Goal: Check status: Check status

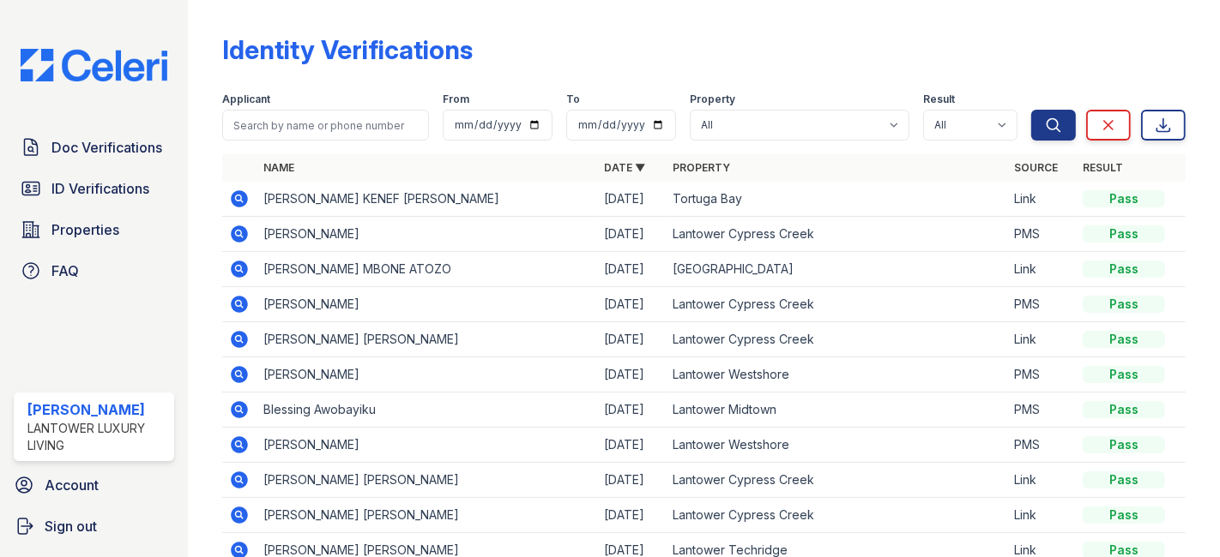
click at [108, 168] on div "Doc Verifications ID Verifications Properties FAQ" at bounding box center [94, 209] width 174 height 158
click at [105, 193] on span "ID Verifications" at bounding box center [100, 188] width 98 height 21
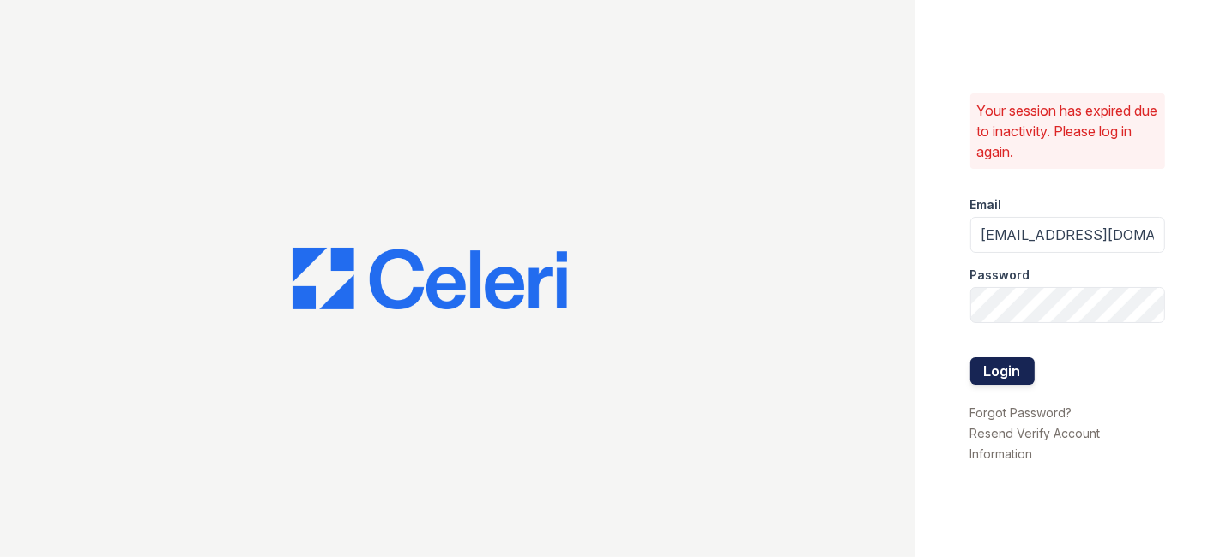
click at [990, 365] on button "Login" at bounding box center [1002, 371] width 64 height 27
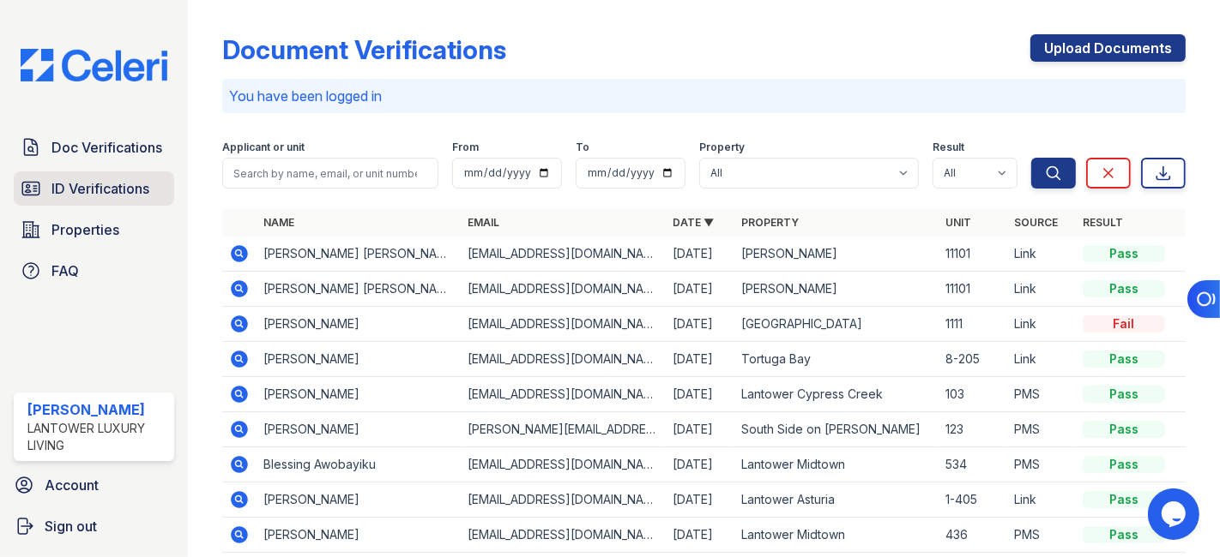
click at [136, 190] on span "ID Verifications" at bounding box center [100, 188] width 98 height 21
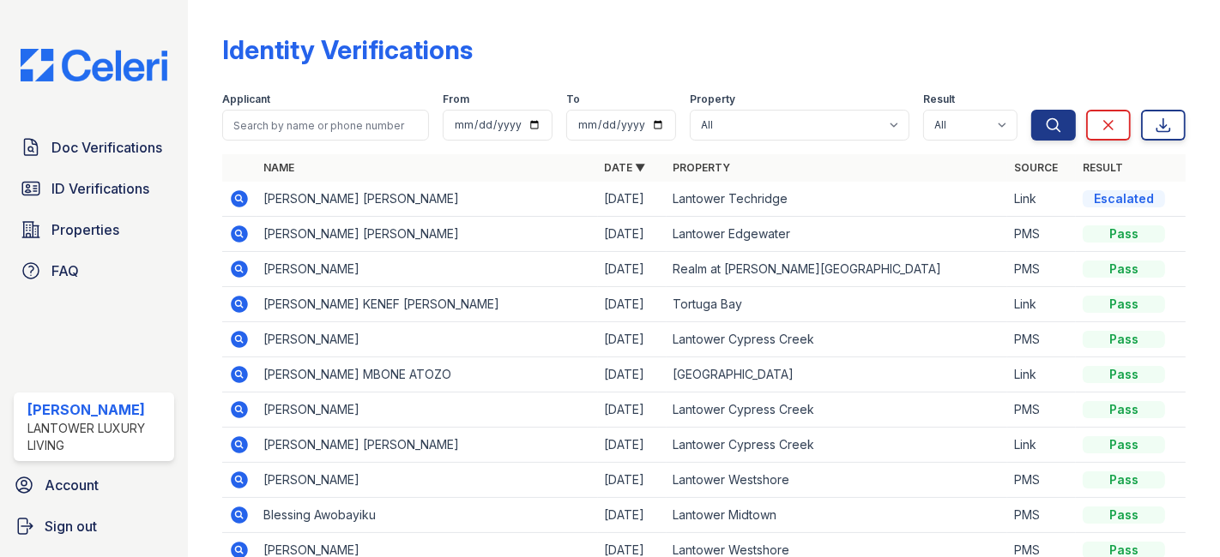
click at [238, 197] on icon at bounding box center [238, 198] width 4 height 4
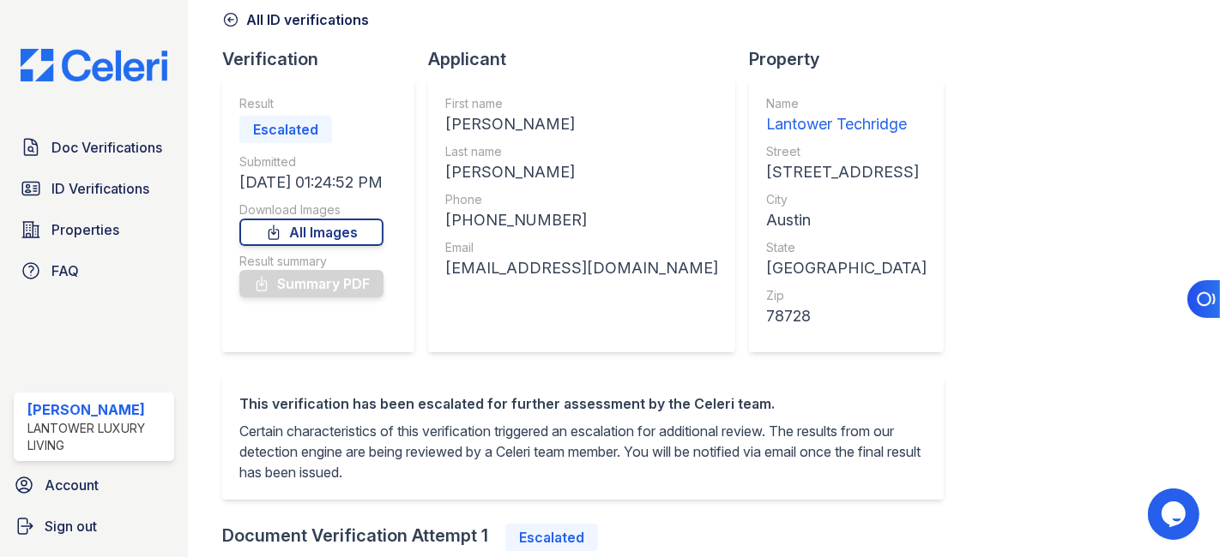
scroll to position [190, 0]
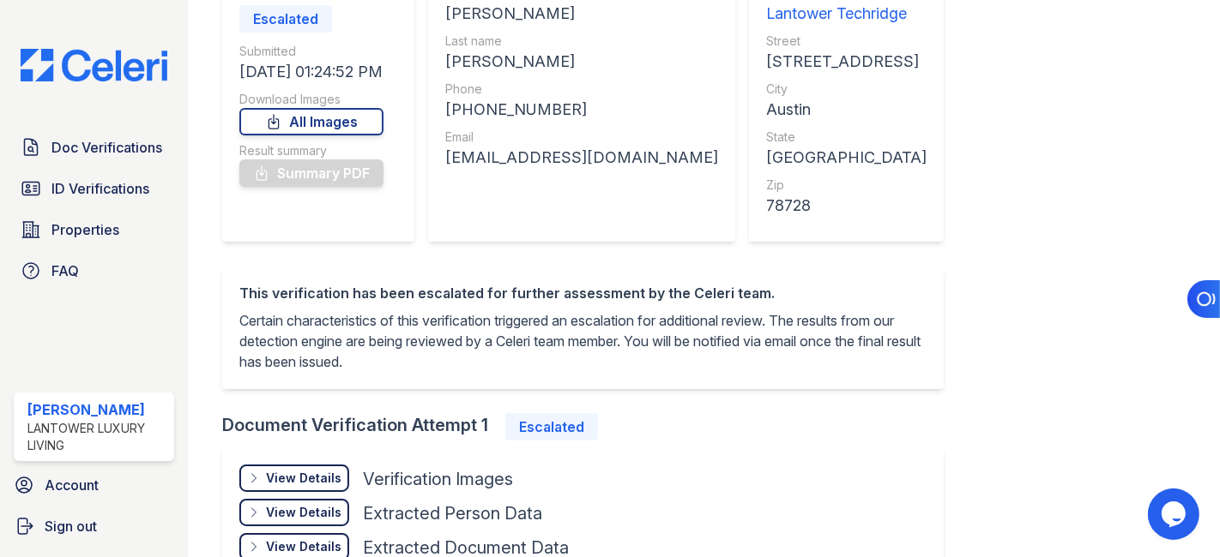
click at [324, 476] on div "View Details" at bounding box center [303, 478] width 75 height 17
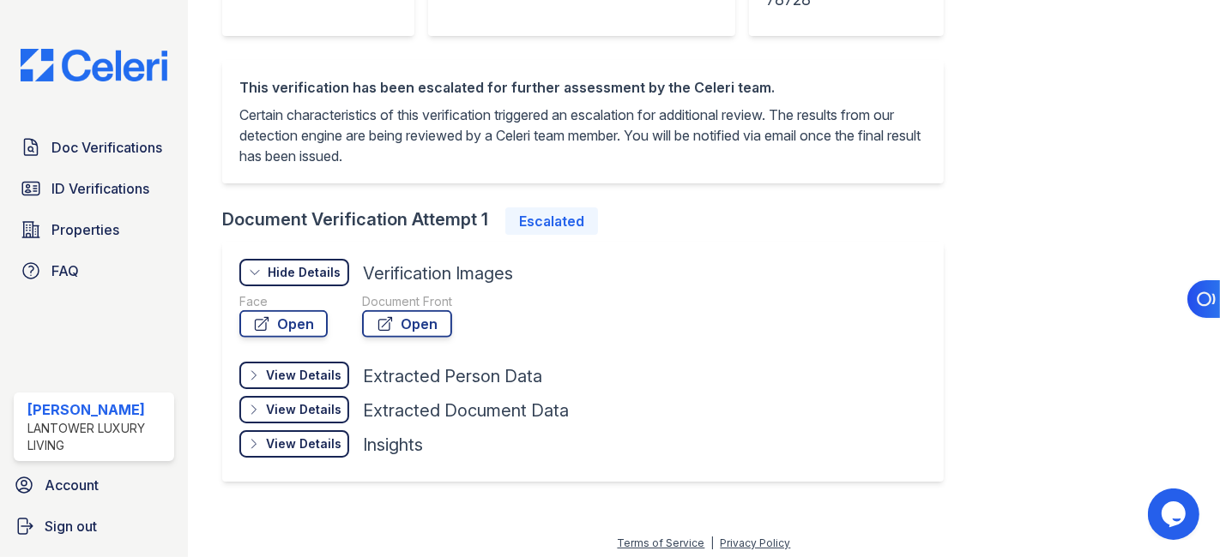
scroll to position [399, 0]
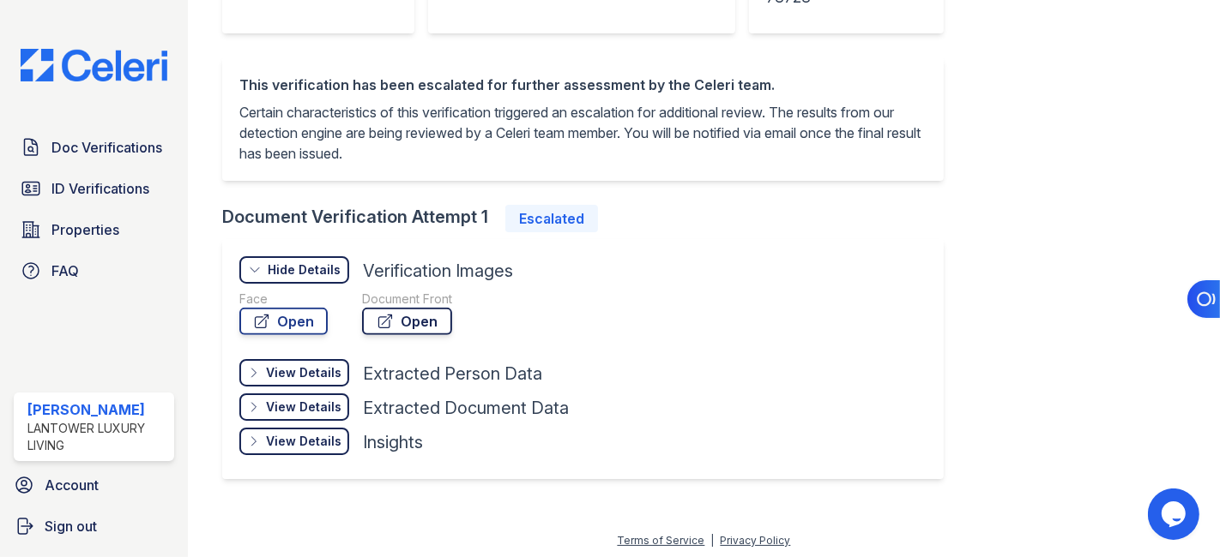
click at [407, 321] on link "Open" at bounding box center [407, 321] width 90 height 27
click at [81, 190] on span "ID Verifications" at bounding box center [100, 188] width 98 height 21
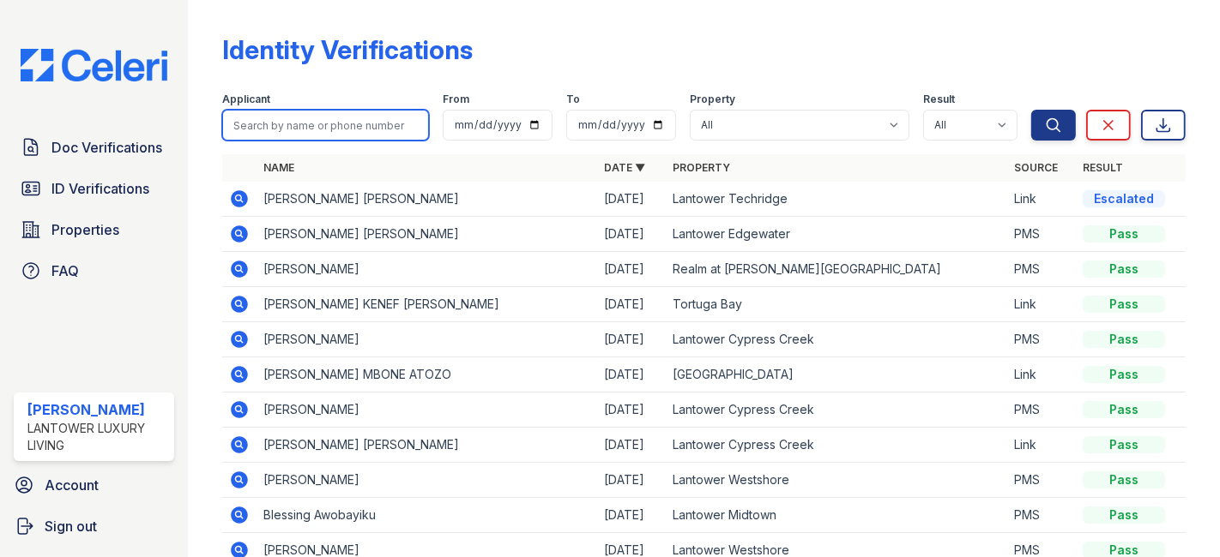
click at [277, 125] on input "search" at bounding box center [325, 125] width 207 height 31
type input "rosalia"
click at [1031, 110] on button "Search" at bounding box center [1053, 125] width 45 height 31
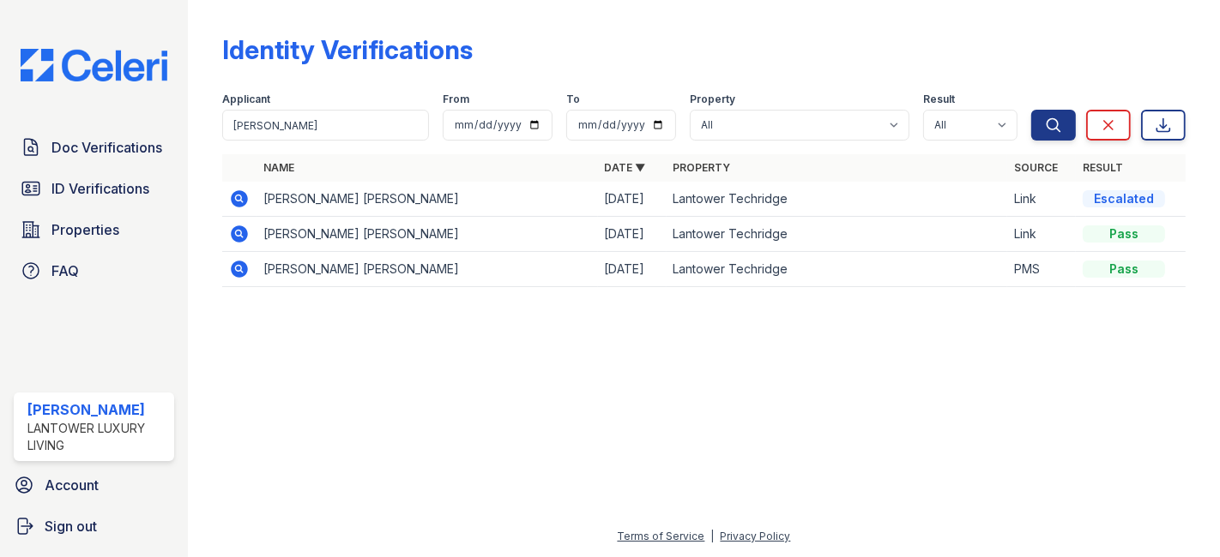
click at [235, 262] on icon at bounding box center [239, 269] width 17 height 17
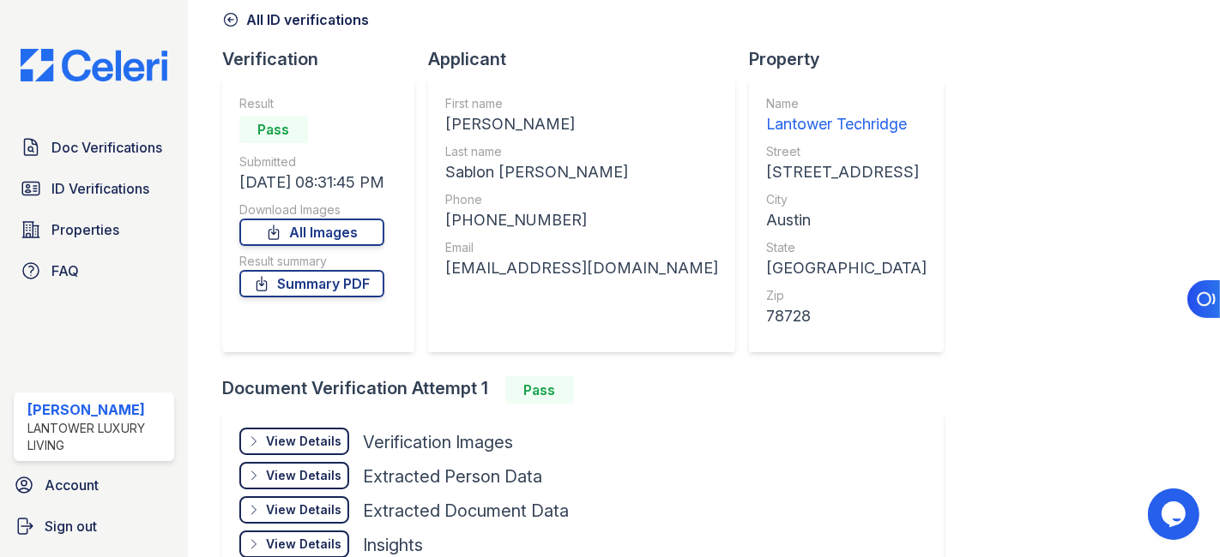
scroll to position [183, 0]
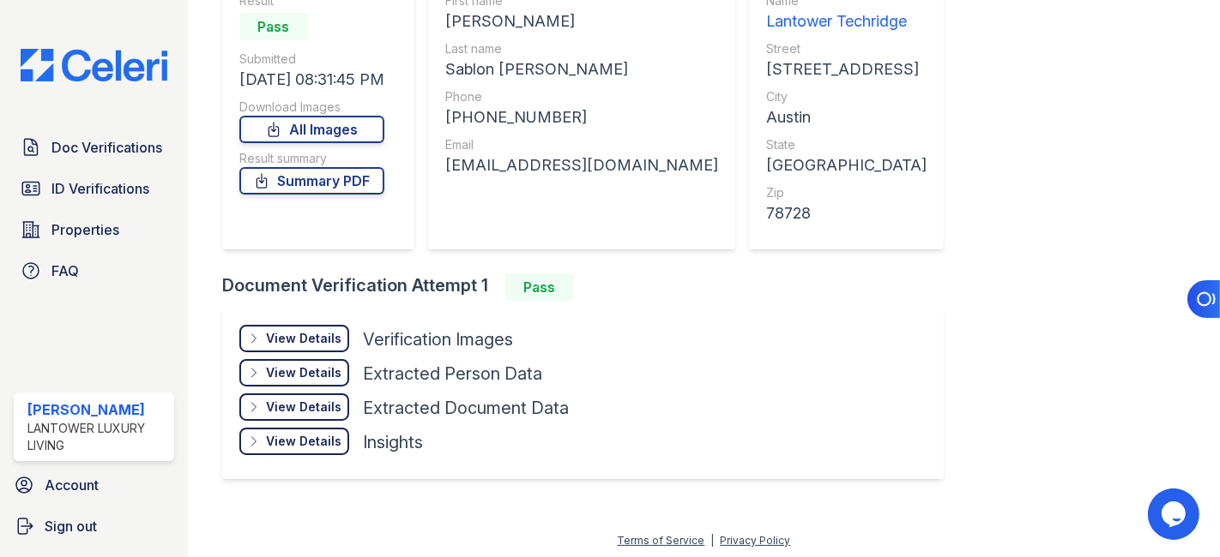
click at [313, 334] on div "View Details" at bounding box center [303, 338] width 75 height 17
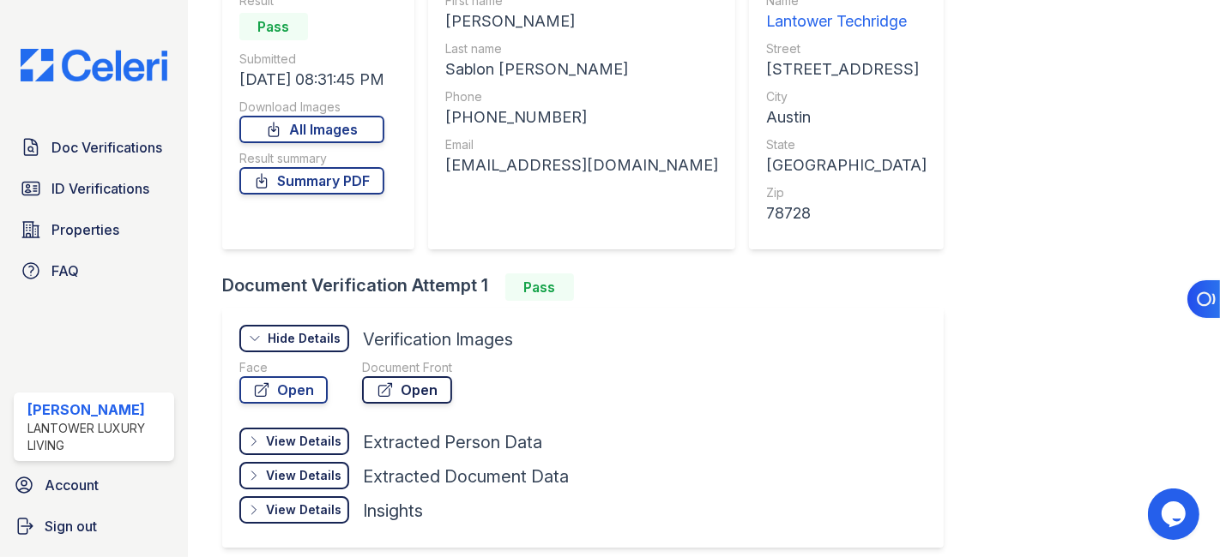
click at [407, 389] on link "Open" at bounding box center [407, 390] width 90 height 27
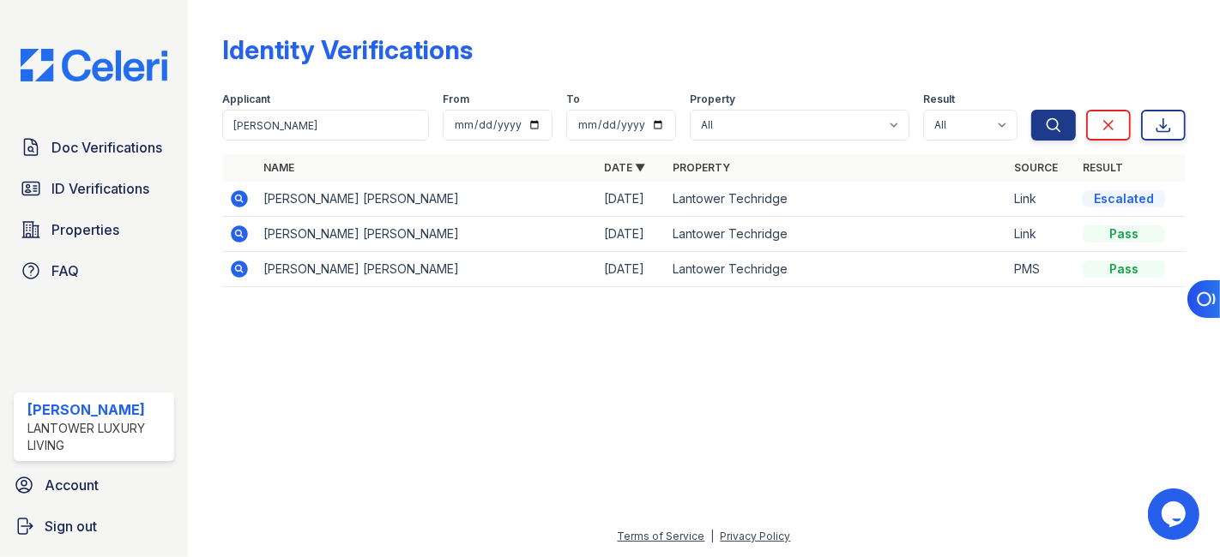
click at [239, 232] on icon at bounding box center [238, 233] width 4 height 4
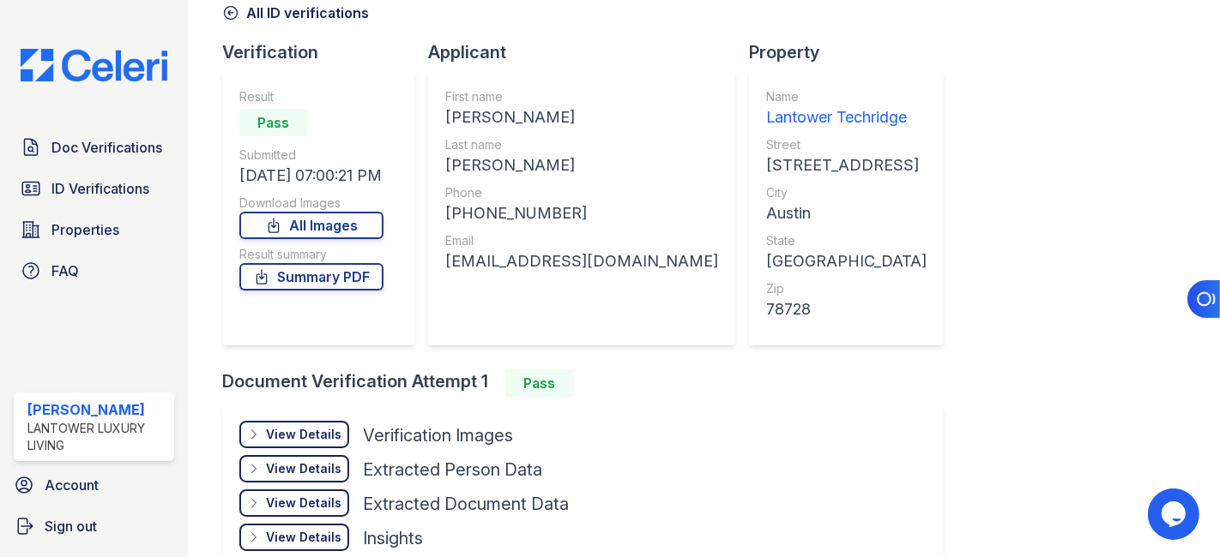
scroll to position [183, 0]
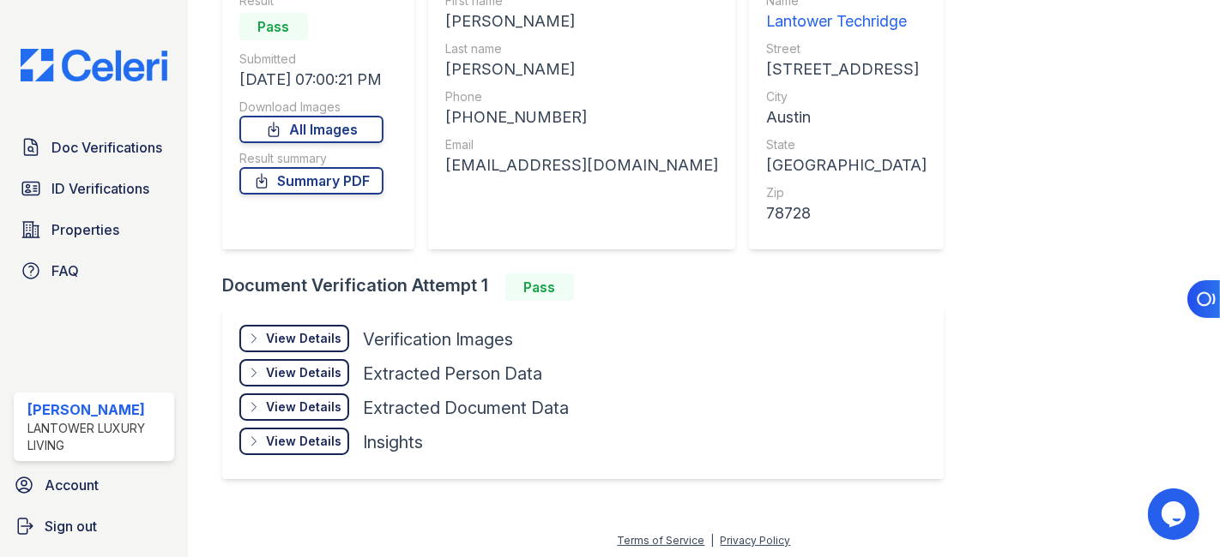
click at [321, 340] on div "View Details" at bounding box center [303, 338] width 75 height 17
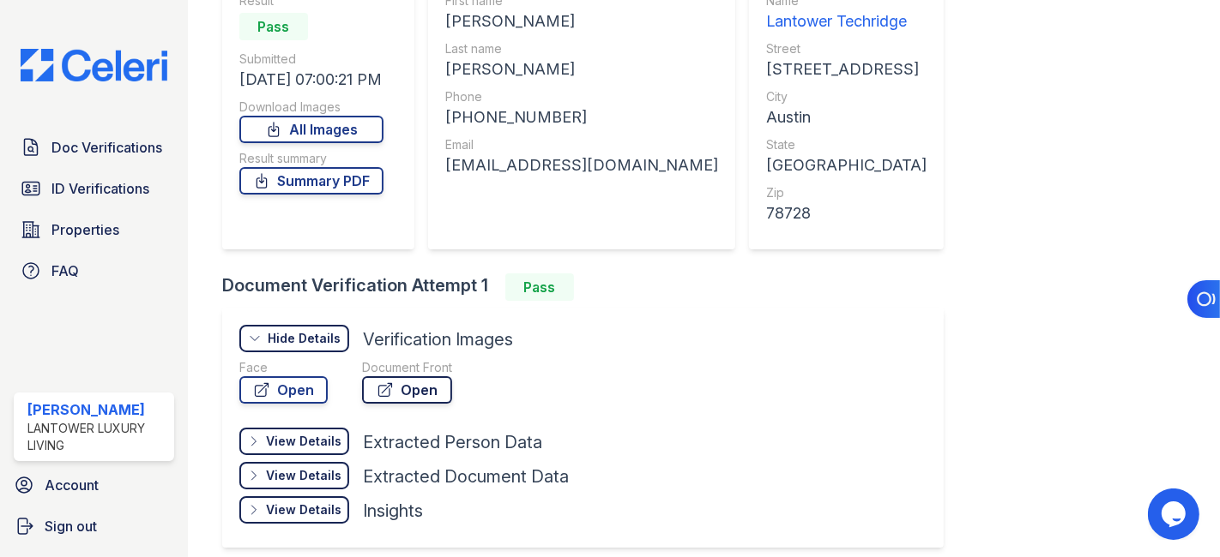
click at [401, 386] on link "Open" at bounding box center [407, 390] width 90 height 27
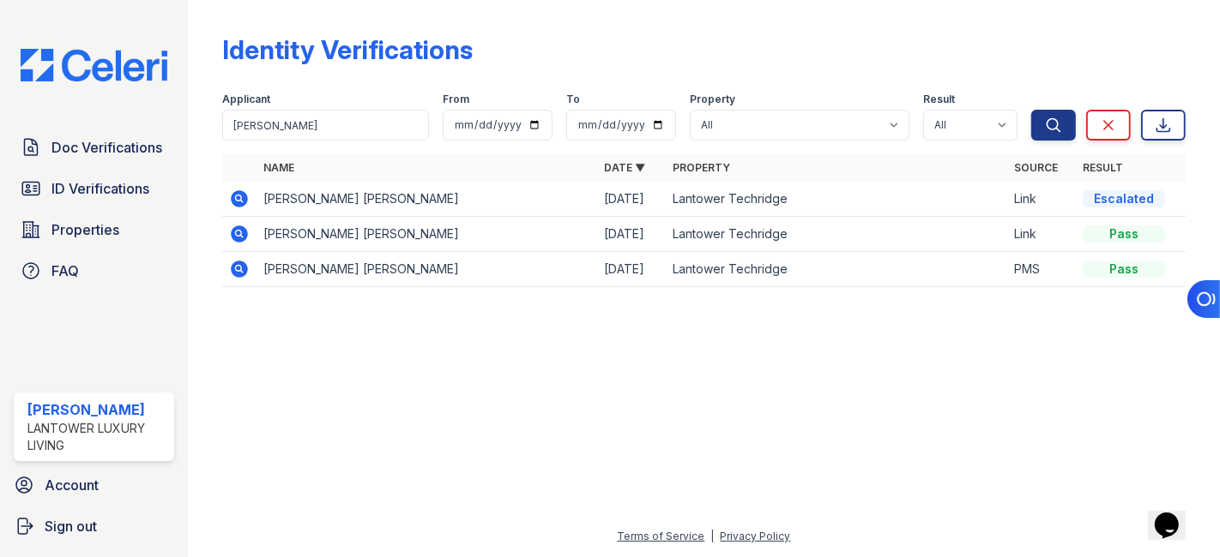
click at [242, 193] on icon at bounding box center [239, 198] width 17 height 17
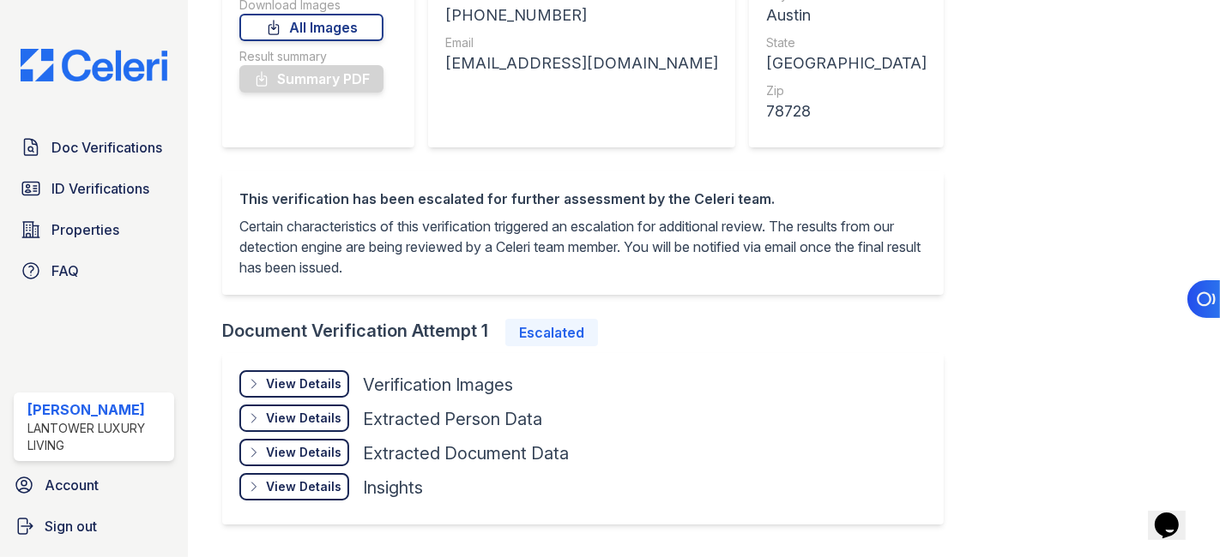
scroll to position [286, 0]
click at [297, 377] on div "View Details" at bounding box center [303, 383] width 75 height 17
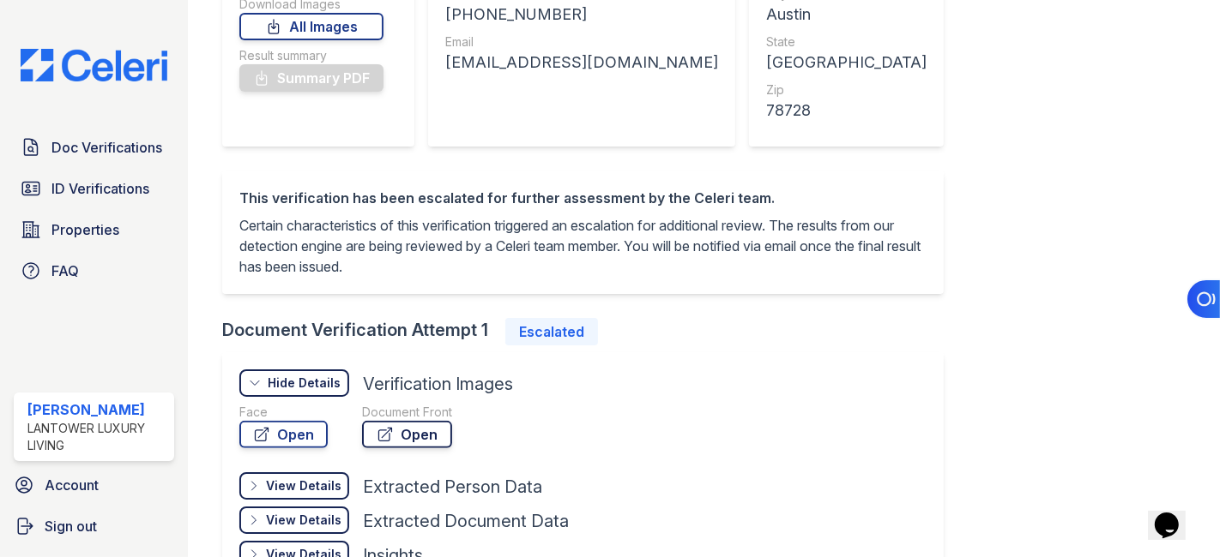
click at [401, 431] on link "Open" at bounding box center [407, 434] width 90 height 27
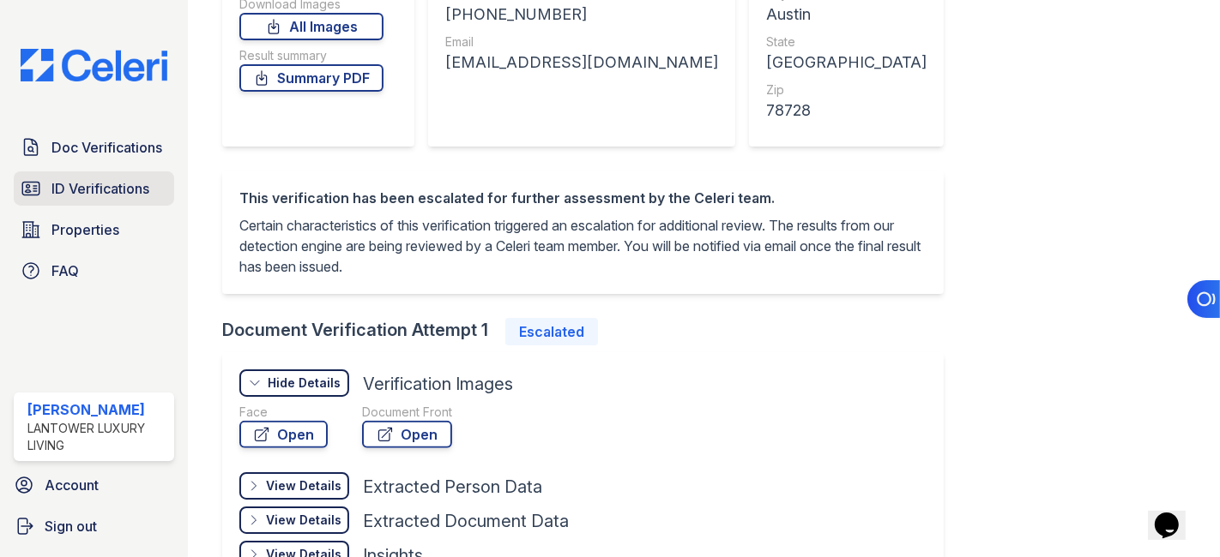
click at [87, 193] on span "ID Verifications" at bounding box center [100, 188] width 98 height 21
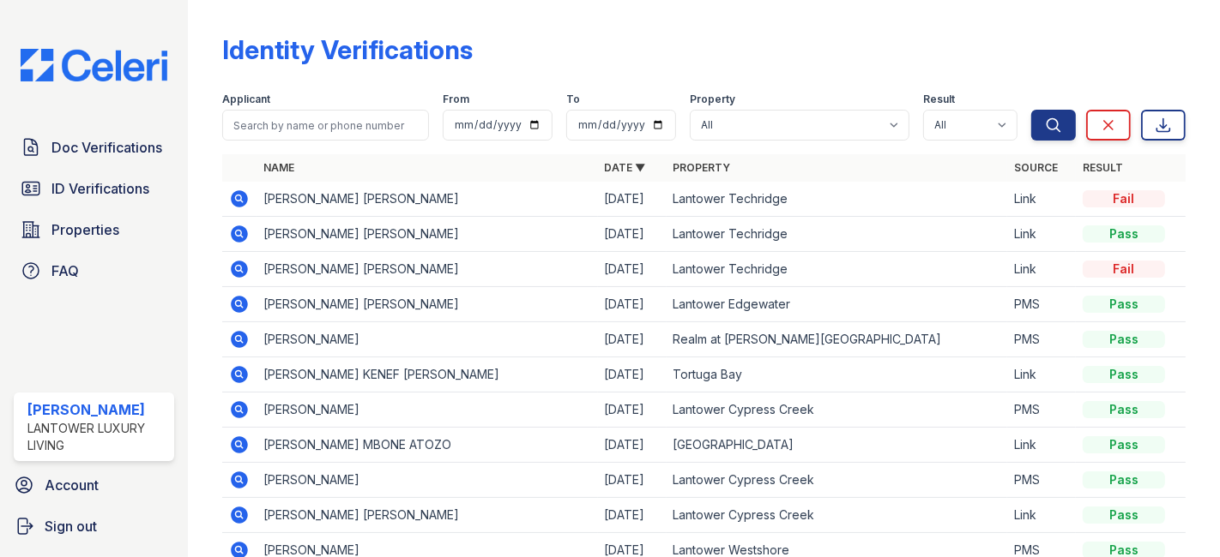
click at [237, 197] on icon at bounding box center [238, 198] width 4 height 4
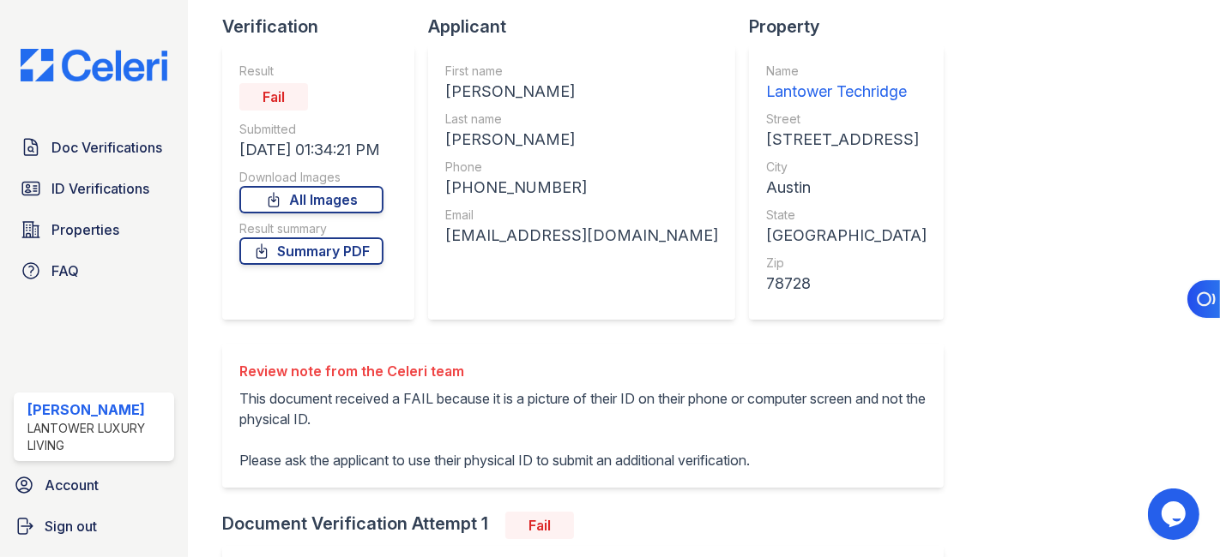
scroll to position [190, 0]
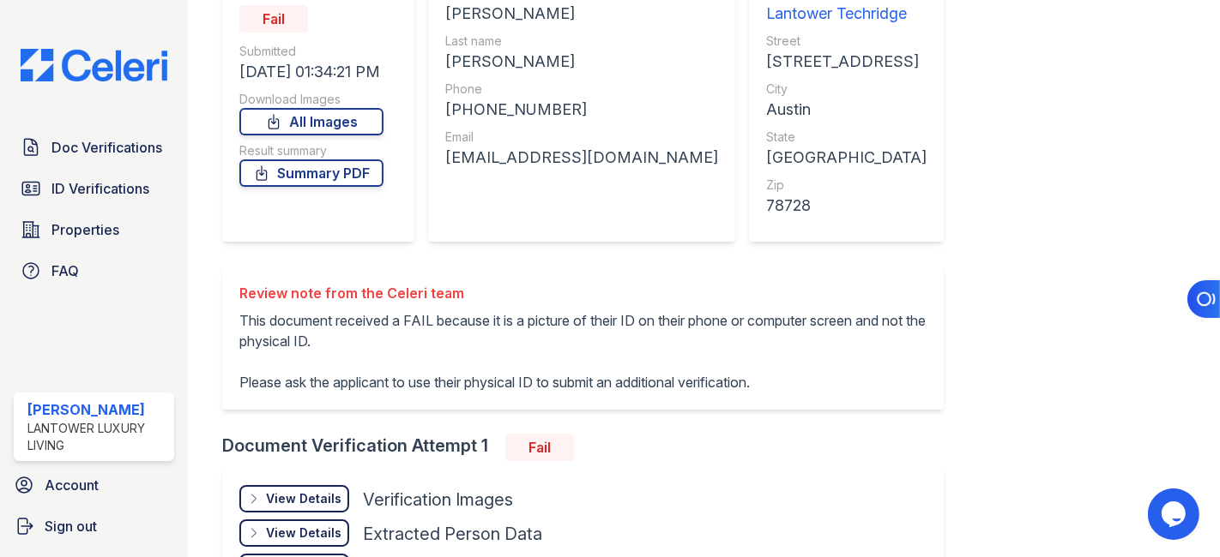
click at [308, 492] on div "View Details" at bounding box center [303, 499] width 75 height 17
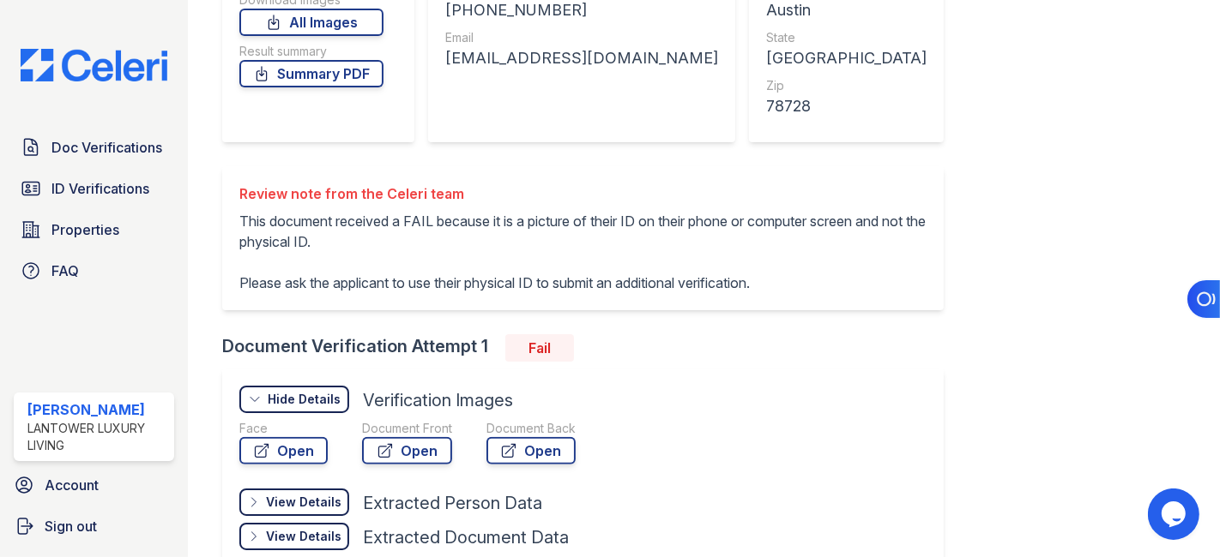
scroll to position [419, 0]
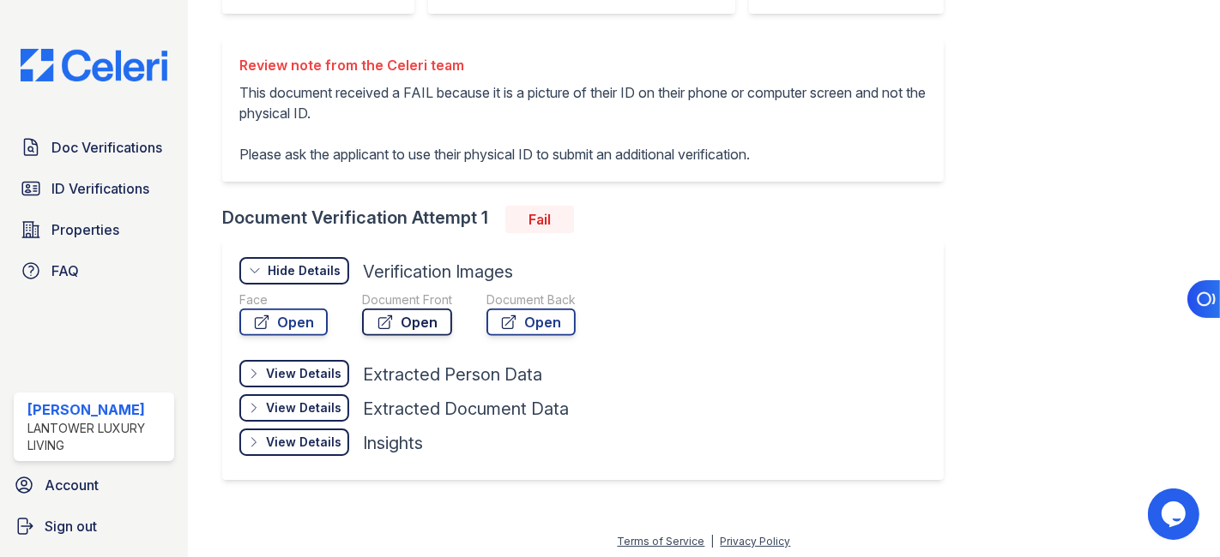
click at [420, 313] on link "Open" at bounding box center [407, 322] width 90 height 27
click at [81, 185] on span "ID Verifications" at bounding box center [100, 188] width 98 height 21
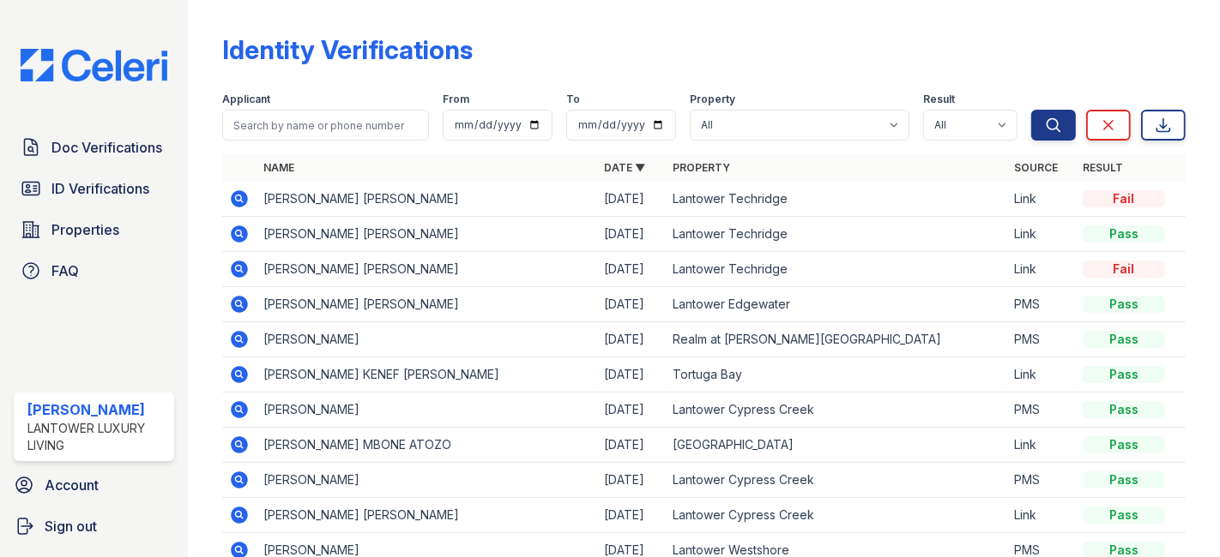
click at [240, 232] on icon at bounding box center [238, 233] width 4 height 4
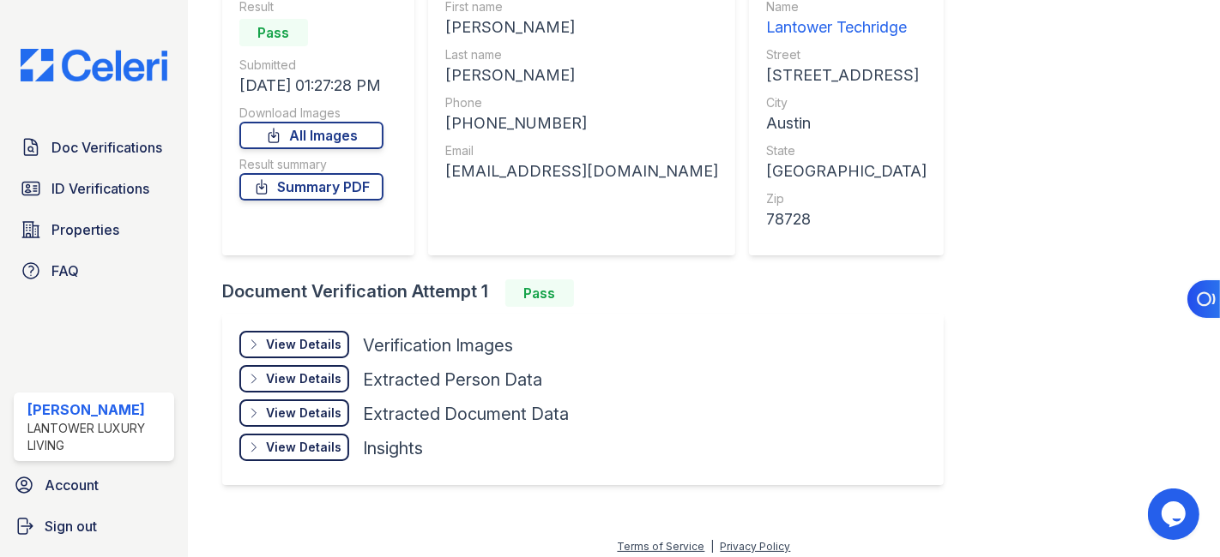
scroll to position [183, 0]
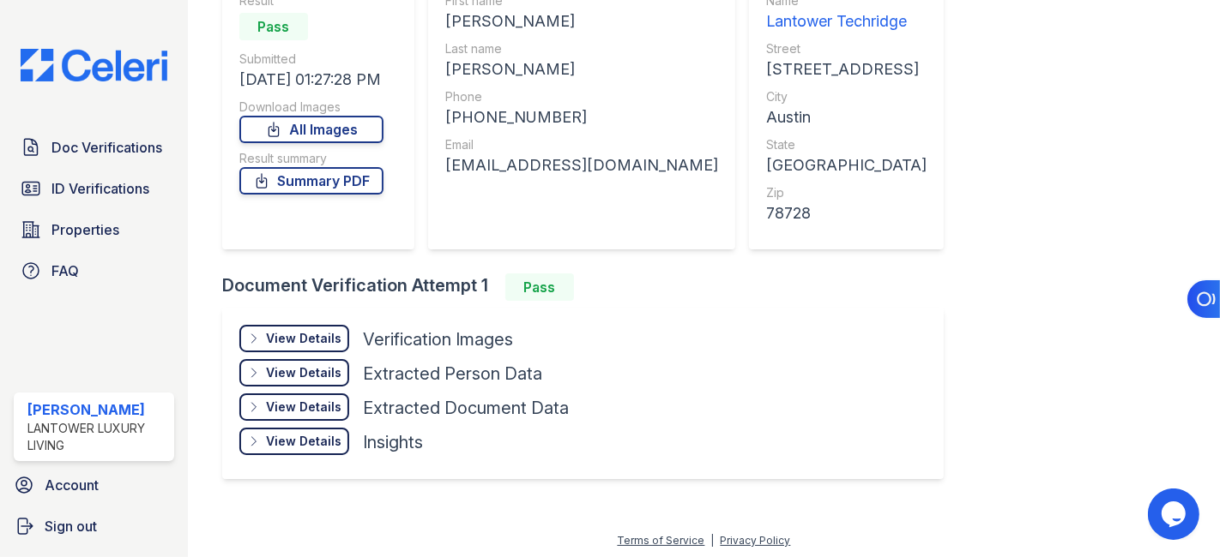
click at [304, 333] on div "View Details" at bounding box center [303, 338] width 75 height 17
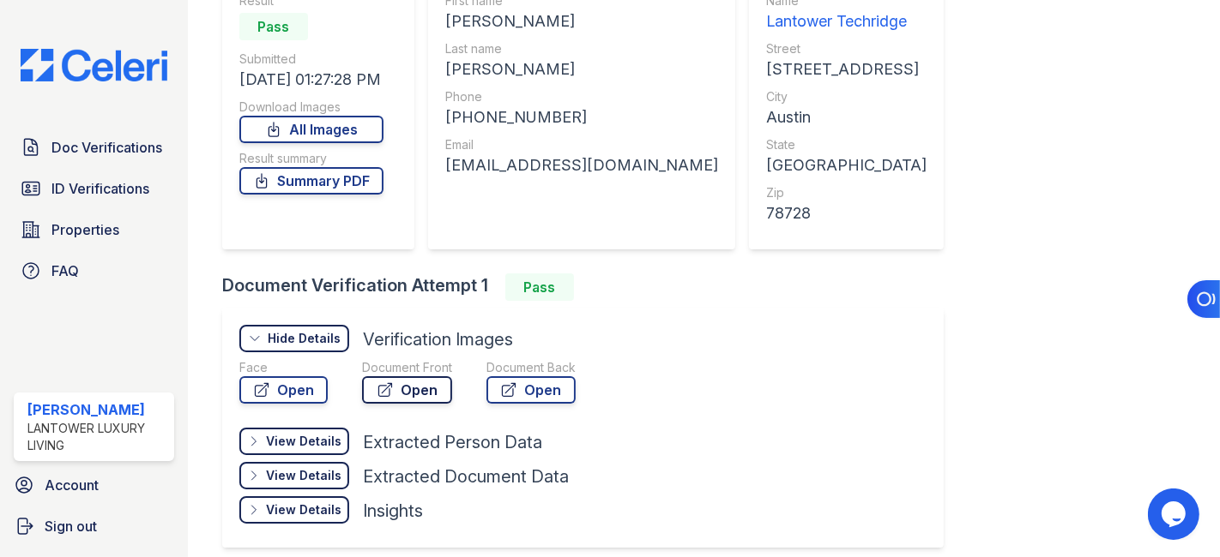
click at [409, 388] on link "Open" at bounding box center [407, 390] width 90 height 27
click at [344, 184] on link "Summary PDF" at bounding box center [311, 180] width 144 height 27
click at [128, 190] on span "ID Verifications" at bounding box center [100, 188] width 98 height 21
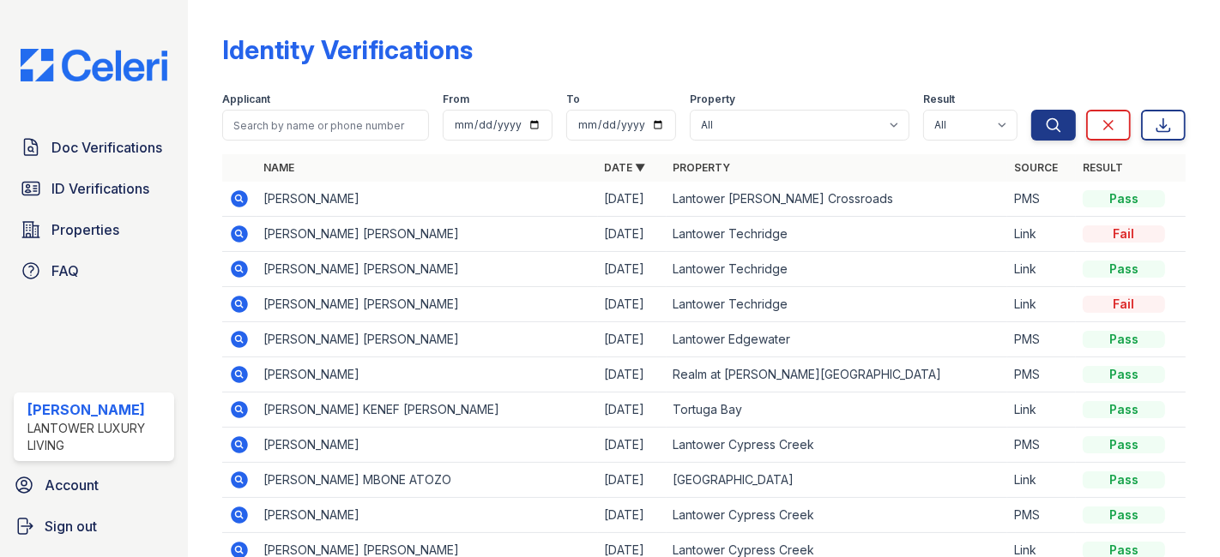
scroll to position [95, 0]
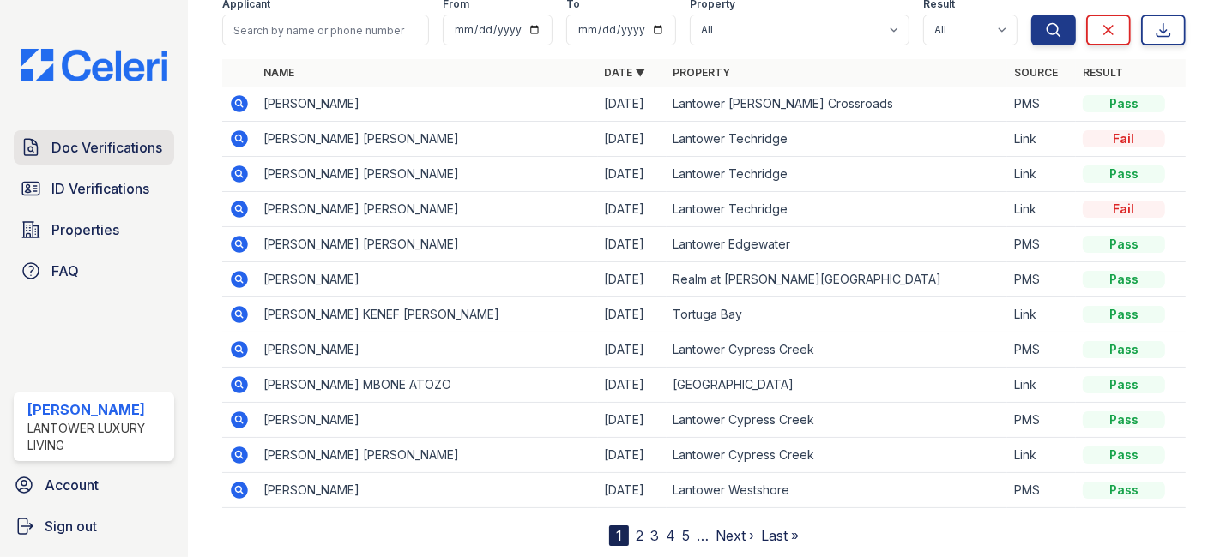
click at [87, 155] on span "Doc Verifications" at bounding box center [106, 147] width 111 height 21
